Goal: Task Accomplishment & Management: Manage account settings

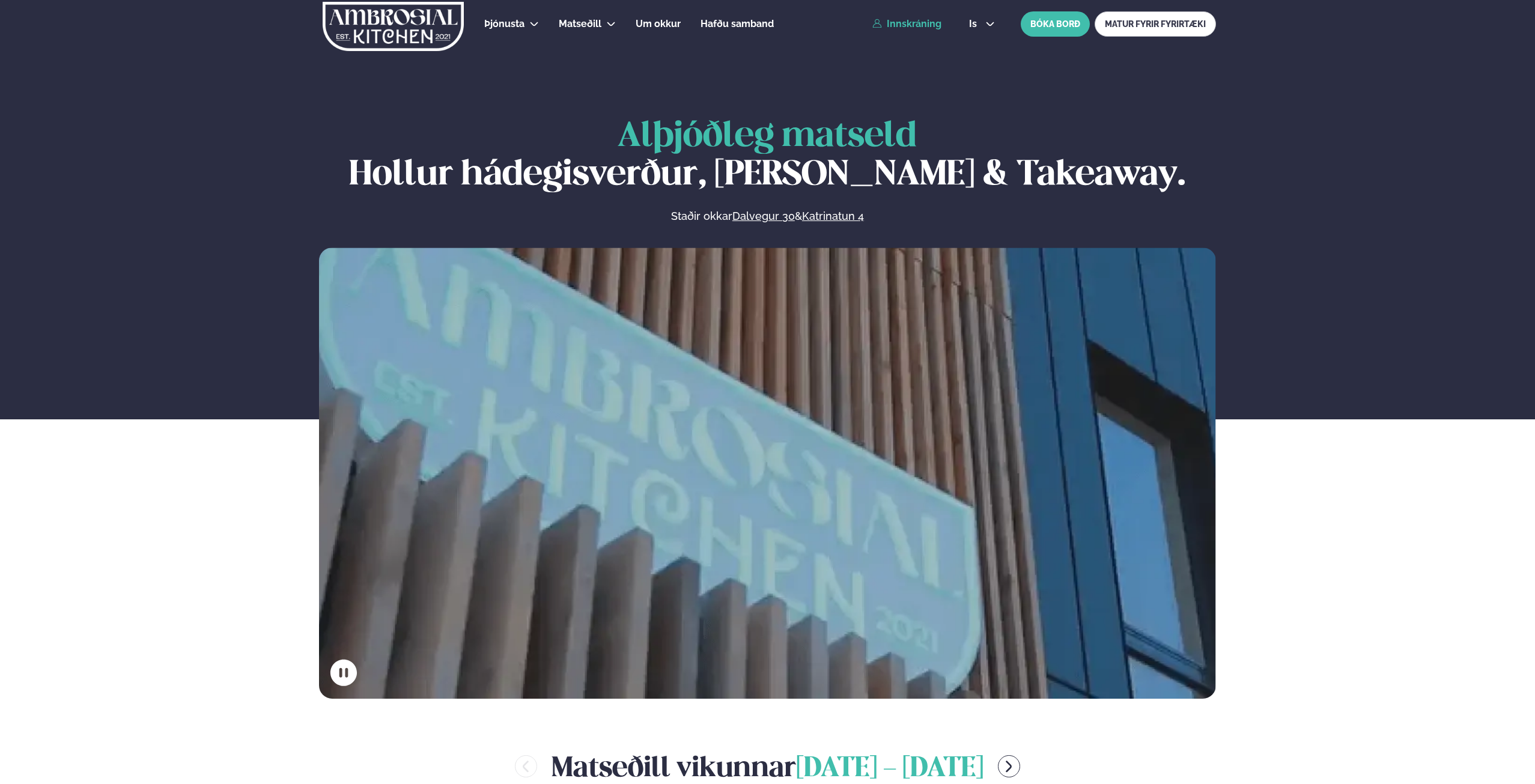
click at [927, 24] on link "Innskráning" at bounding box center [907, 24] width 69 height 11
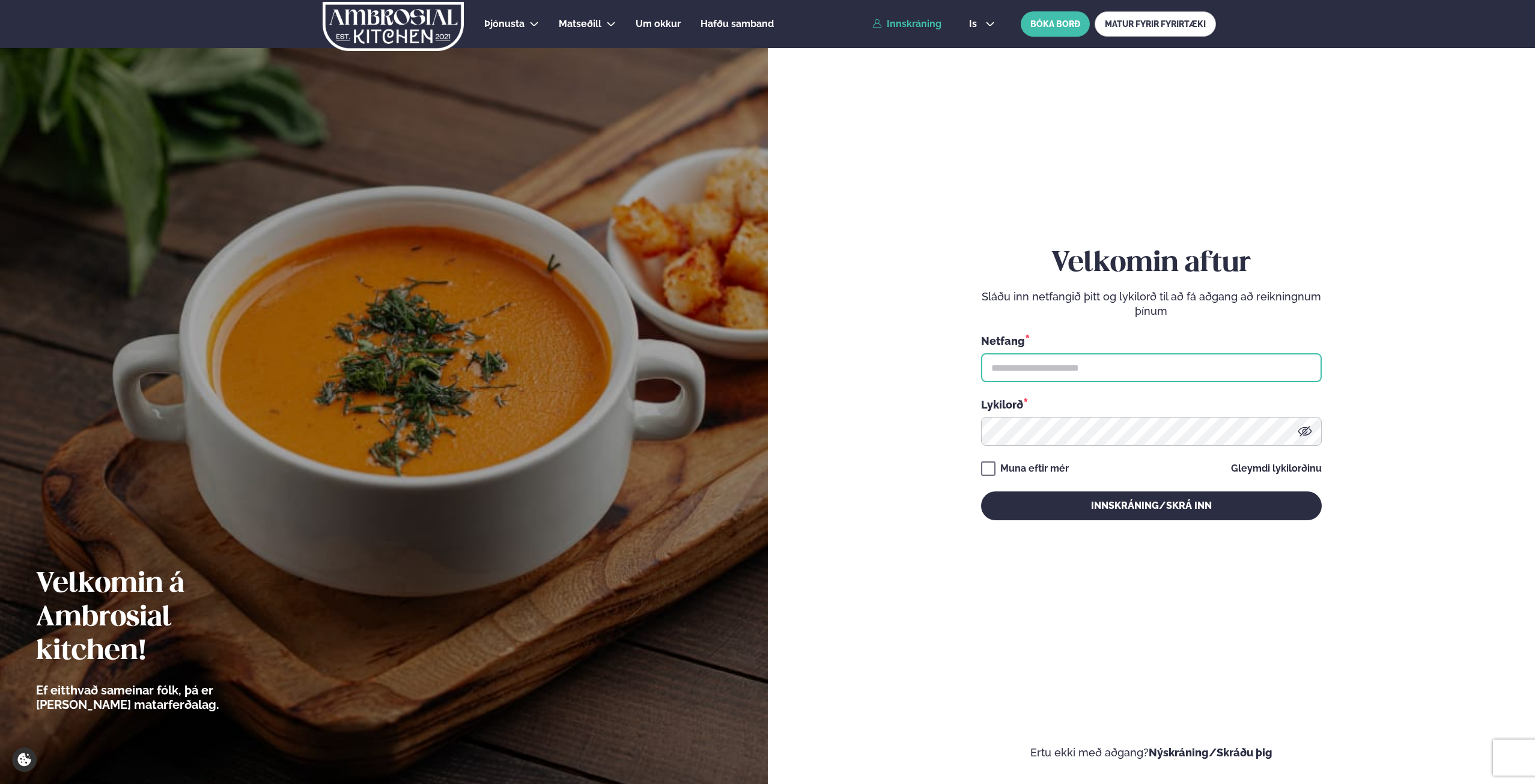
click at [1056, 357] on input "text" at bounding box center [1151, 368] width 341 height 29
type input "**********"
click at [981, 491] on button "Innskráning/Skrá inn" at bounding box center [1151, 506] width 341 height 29
